Goal: Find specific page/section: Locate a particular part of the current website

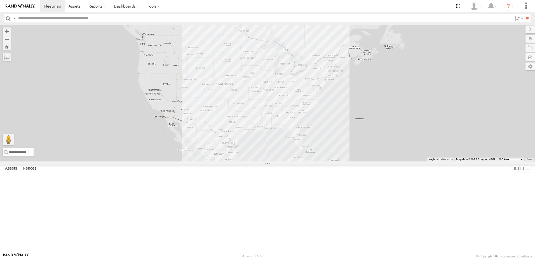
click at [33, 18] on input "text" at bounding box center [264, 18] width 496 height 8
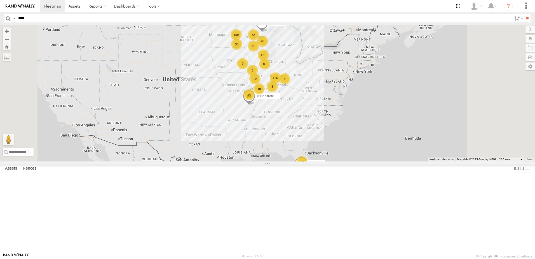
click at [524, 14] on input "**" at bounding box center [527, 18] width 6 height 8
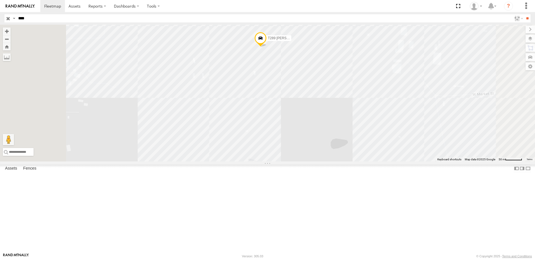
click at [524, 14] on input "**" at bounding box center [527, 18] width 6 height 8
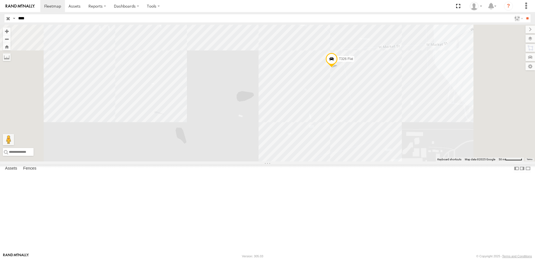
drag, startPoint x: 357, startPoint y: 158, endPoint x: 288, endPoint y: 172, distance: 70.4
click at [288, 161] on div "T326 Flat" at bounding box center [267, 93] width 535 height 137
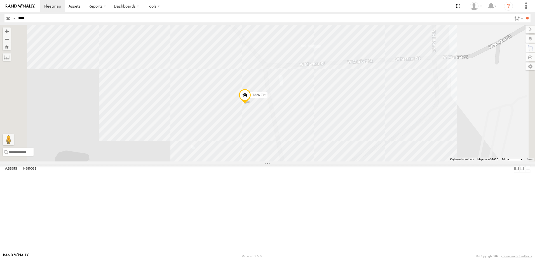
drag, startPoint x: 290, startPoint y: 122, endPoint x: 314, endPoint y: 146, distance: 34.1
click at [308, 144] on div "T326 Flat" at bounding box center [267, 93] width 535 height 137
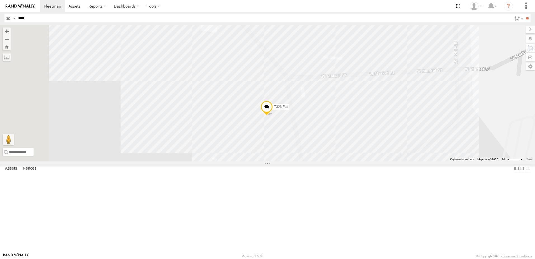
drag, startPoint x: 305, startPoint y: 141, endPoint x: 308, endPoint y: 141, distance: 3.6
click at [308, 141] on div "T326 Flat" at bounding box center [267, 93] width 535 height 137
click at [34, 18] on input "****" at bounding box center [264, 18] width 496 height 8
type input "****"
click at [524, 14] on input "**" at bounding box center [527, 18] width 6 height 8
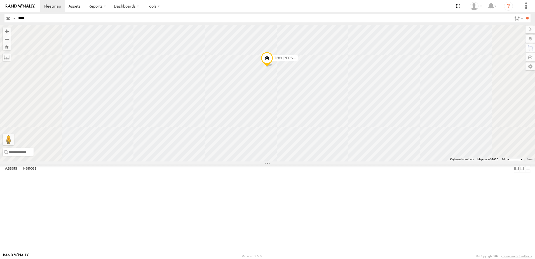
drag, startPoint x: 310, startPoint y: 139, endPoint x: 310, endPoint y: 146, distance: 6.4
click at [310, 146] on div "T289 [PERSON_NAME] Flat" at bounding box center [267, 93] width 535 height 137
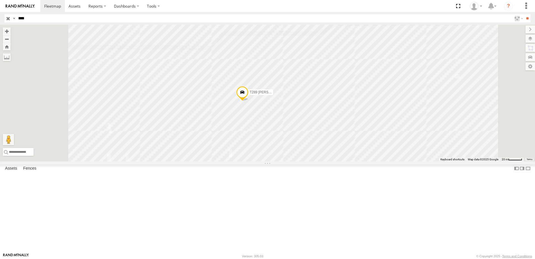
drag, startPoint x: 257, startPoint y: 168, endPoint x: 265, endPoint y: 164, distance: 9.1
click at [265, 161] on div "T289 [PERSON_NAME] Flat" at bounding box center [267, 93] width 535 height 137
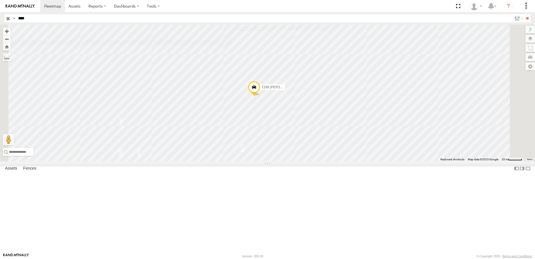
drag, startPoint x: 264, startPoint y: 168, endPoint x: 271, endPoint y: 164, distance: 8.6
click at [270, 161] on div "T289 [PERSON_NAME] Flat" at bounding box center [267, 93] width 535 height 137
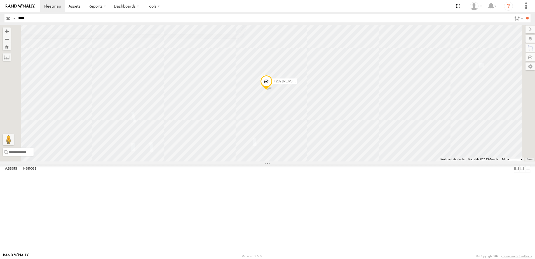
drag, startPoint x: 262, startPoint y: 171, endPoint x: 266, endPoint y: 169, distance: 4.6
click at [265, 161] on div "T289 [PERSON_NAME] Flat" at bounding box center [267, 93] width 535 height 137
drag, startPoint x: 354, startPoint y: 156, endPoint x: 292, endPoint y: 153, distance: 61.7
click at [293, 153] on div "T289 [PERSON_NAME] Flat" at bounding box center [267, 93] width 535 height 137
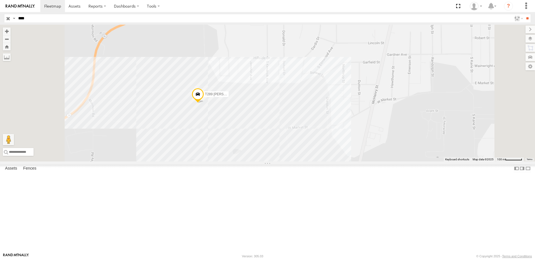
drag, startPoint x: 357, startPoint y: 178, endPoint x: 336, endPoint y: 167, distance: 22.8
click at [336, 161] on div "T289 [PERSON_NAME] Flat" at bounding box center [267, 93] width 535 height 137
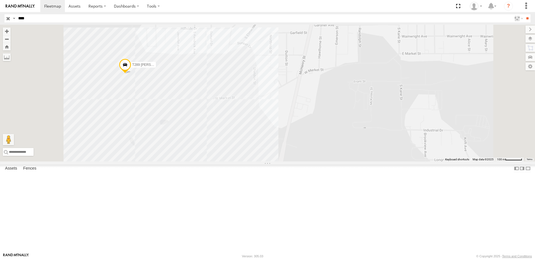
drag, startPoint x: 199, startPoint y: 177, endPoint x: 213, endPoint y: 170, distance: 15.5
click at [212, 161] on div "T289 [PERSON_NAME] Flat" at bounding box center [267, 93] width 535 height 137
